Goal: Navigation & Orientation: Find specific page/section

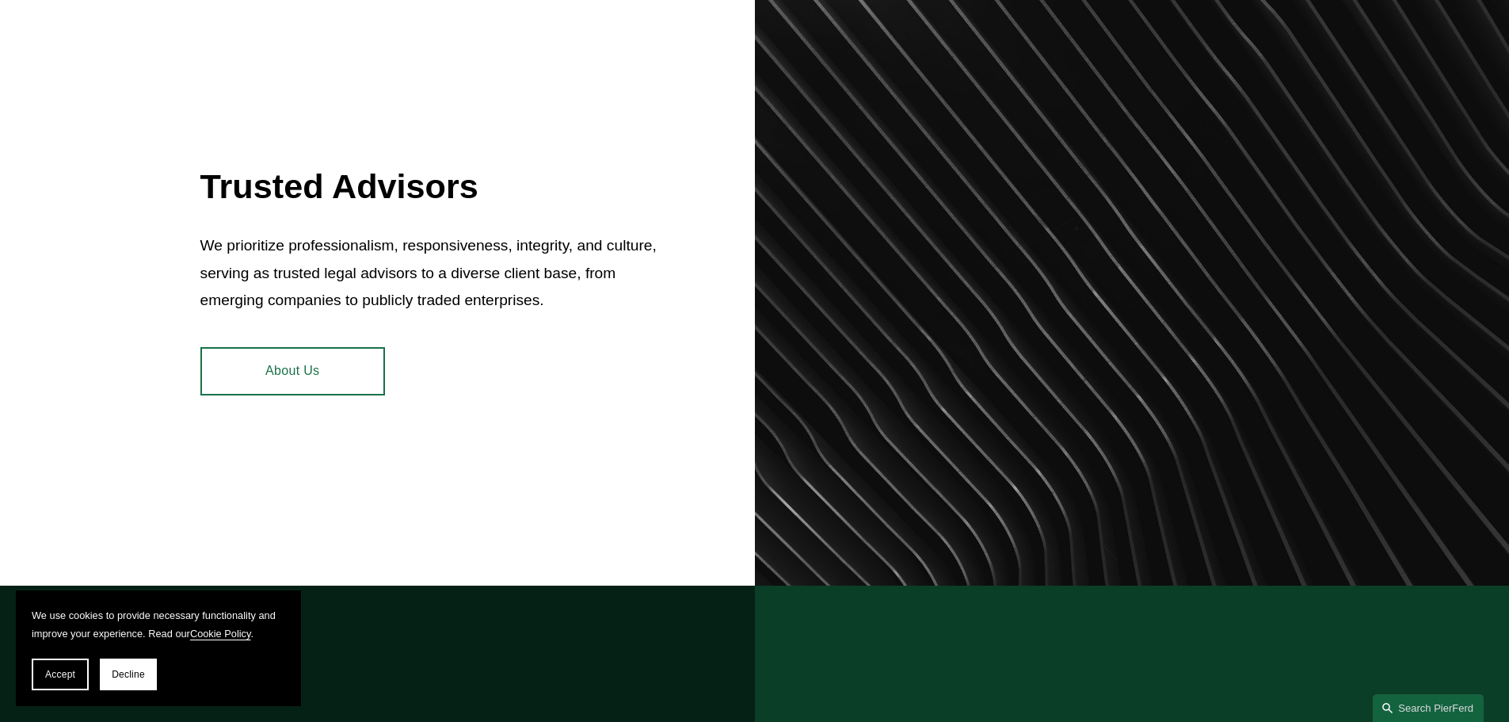
scroll to position [713, 0]
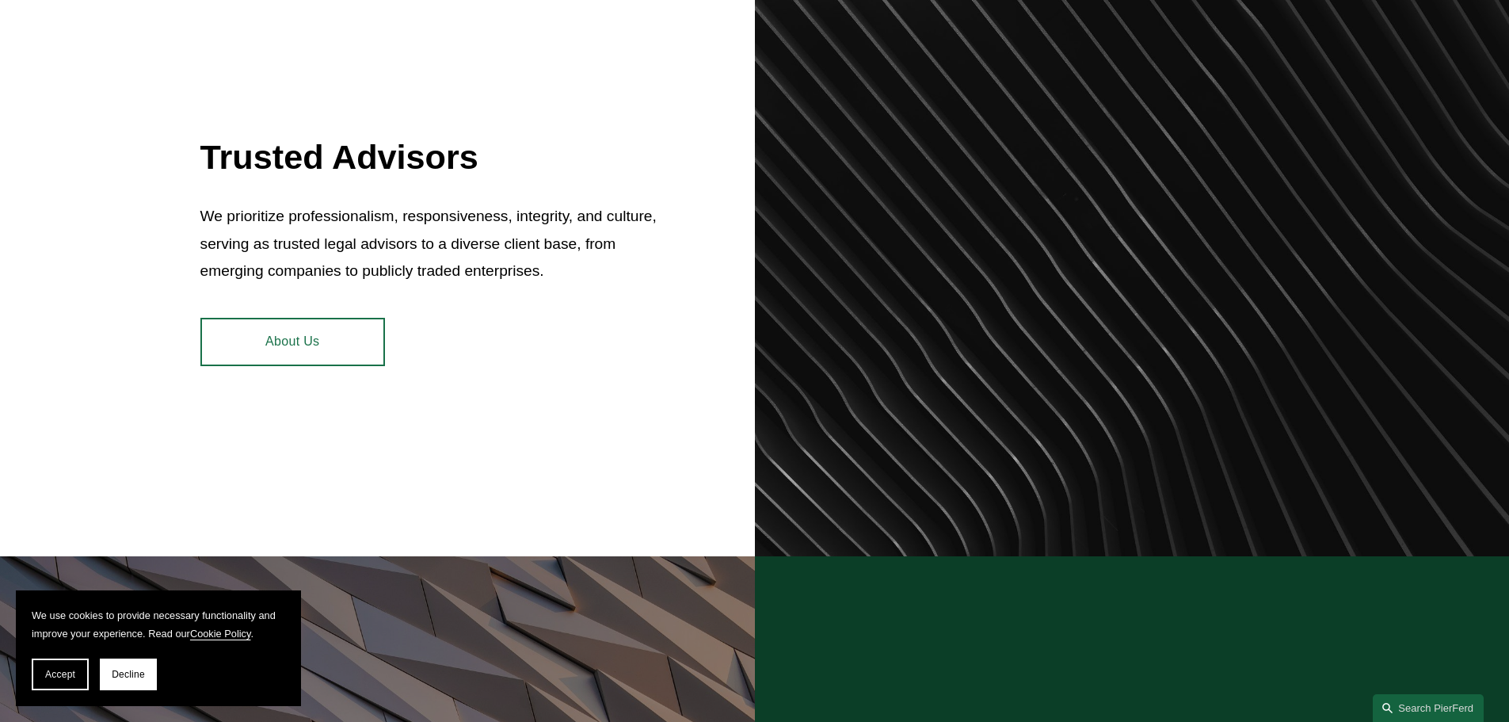
click at [261, 338] on link "About Us" at bounding box center [292, 342] width 185 height 48
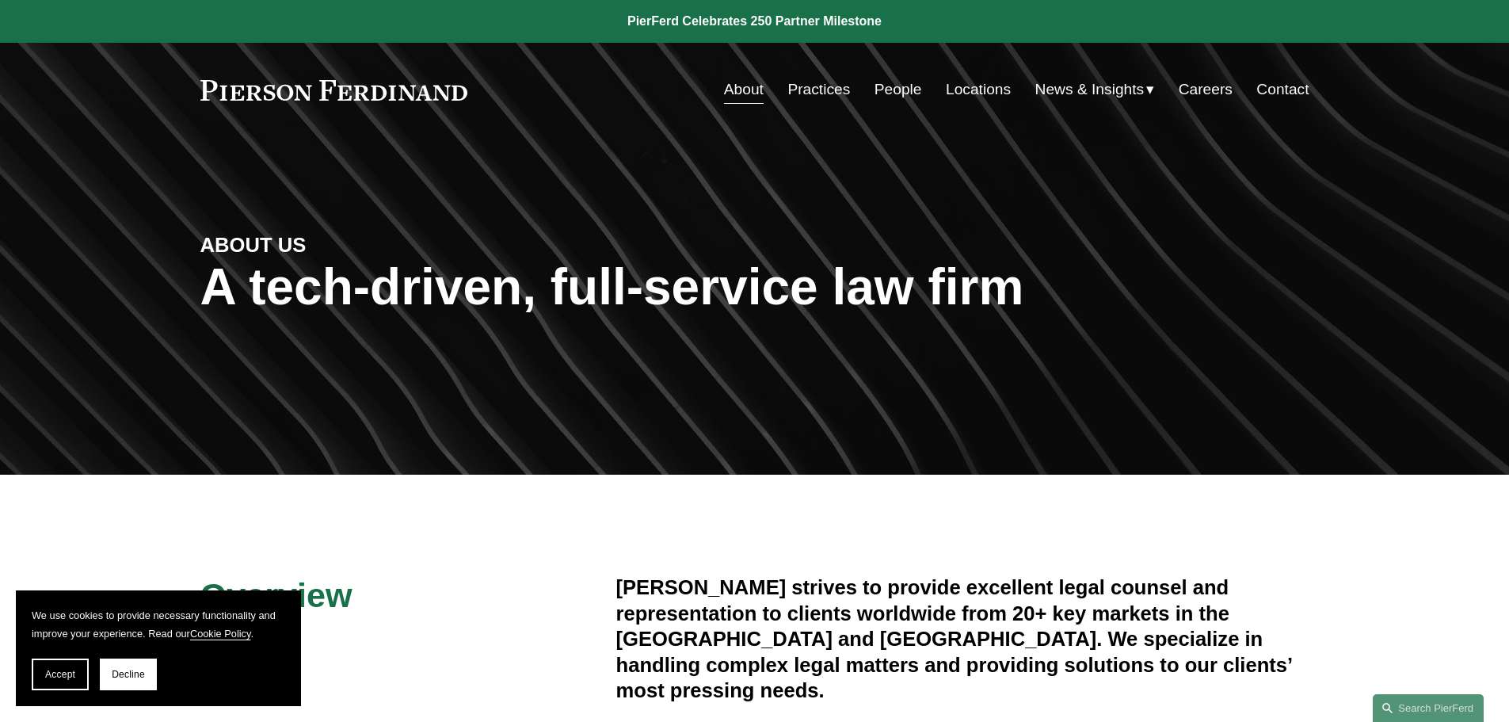
click at [976, 84] on link "Locations" at bounding box center [978, 89] width 65 height 30
